Goal: Use online tool/utility: Utilize a website feature to perform a specific function

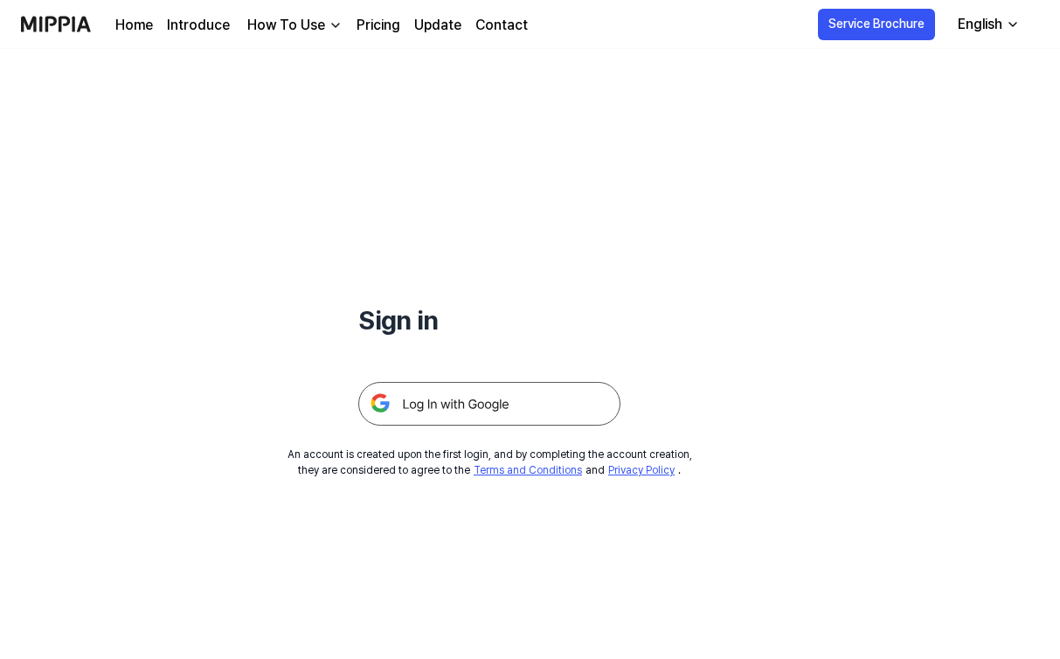
click at [446, 413] on img at bounding box center [489, 404] width 262 height 44
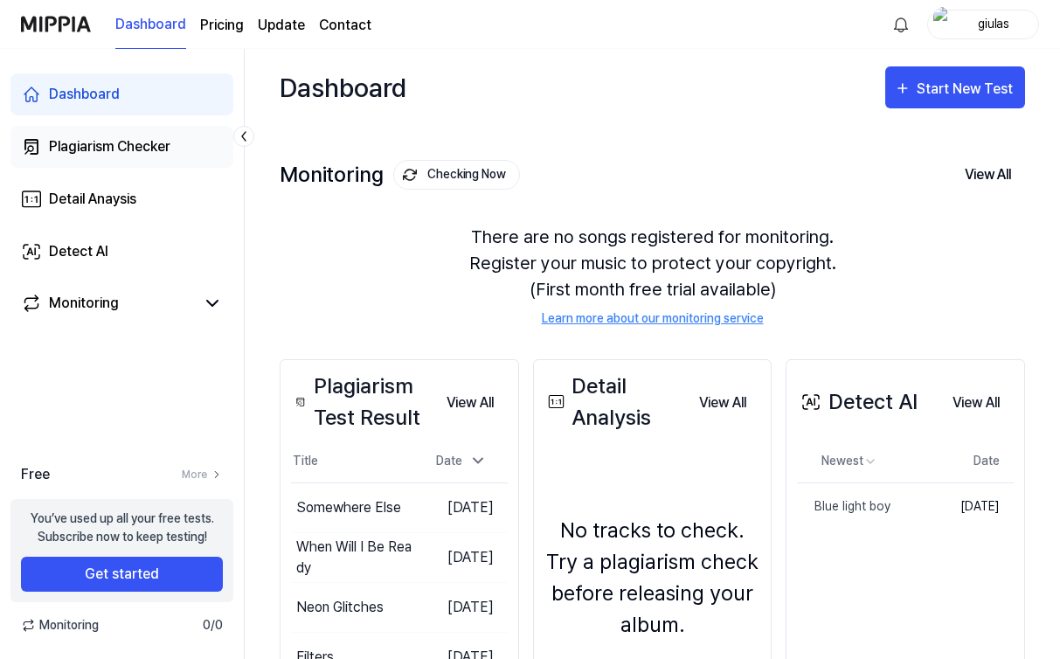
click at [159, 159] on link "Plagiarism Checker" at bounding box center [121, 147] width 223 height 42
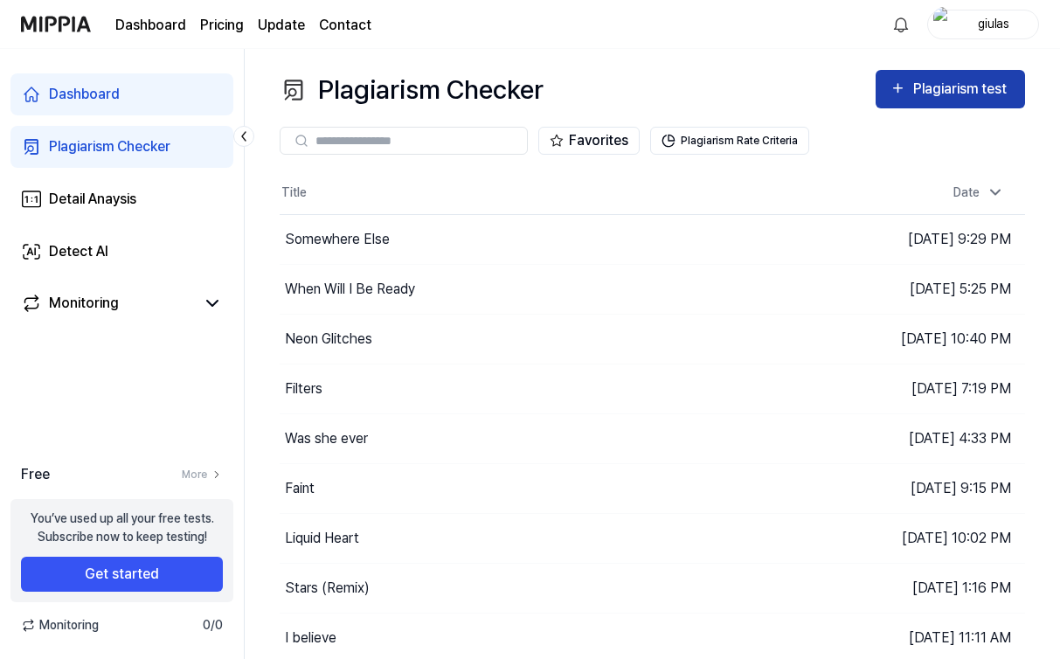
click at [903, 90] on icon "button" at bounding box center [897, 88] width 17 height 21
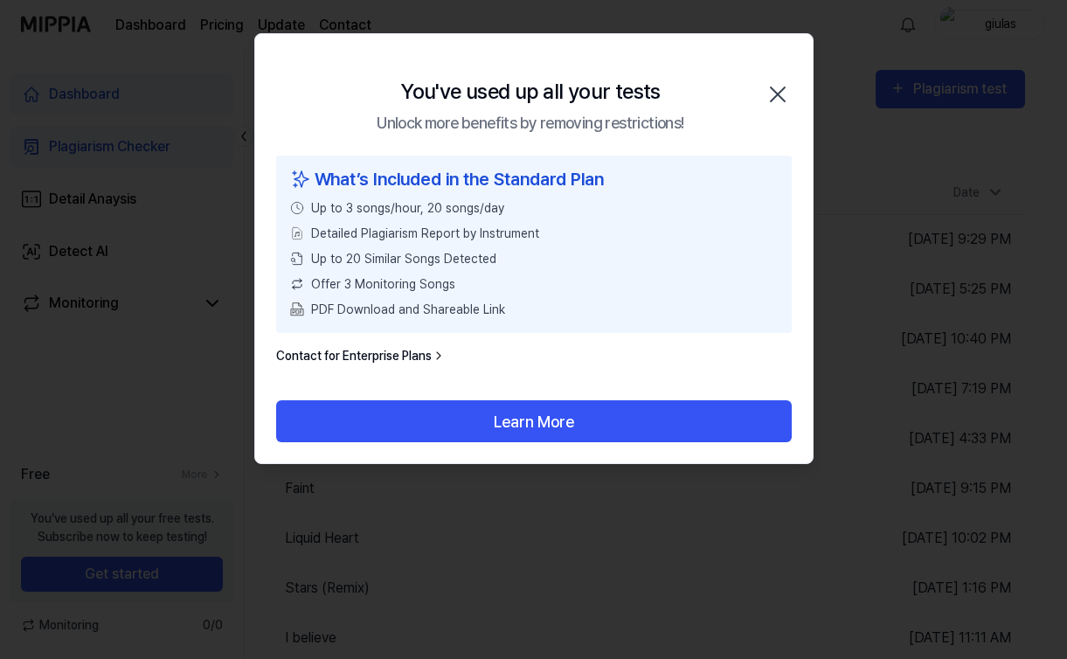
click at [779, 95] on icon "button" at bounding box center [777, 94] width 28 height 28
